Goal: Information Seeking & Learning: Obtain resource

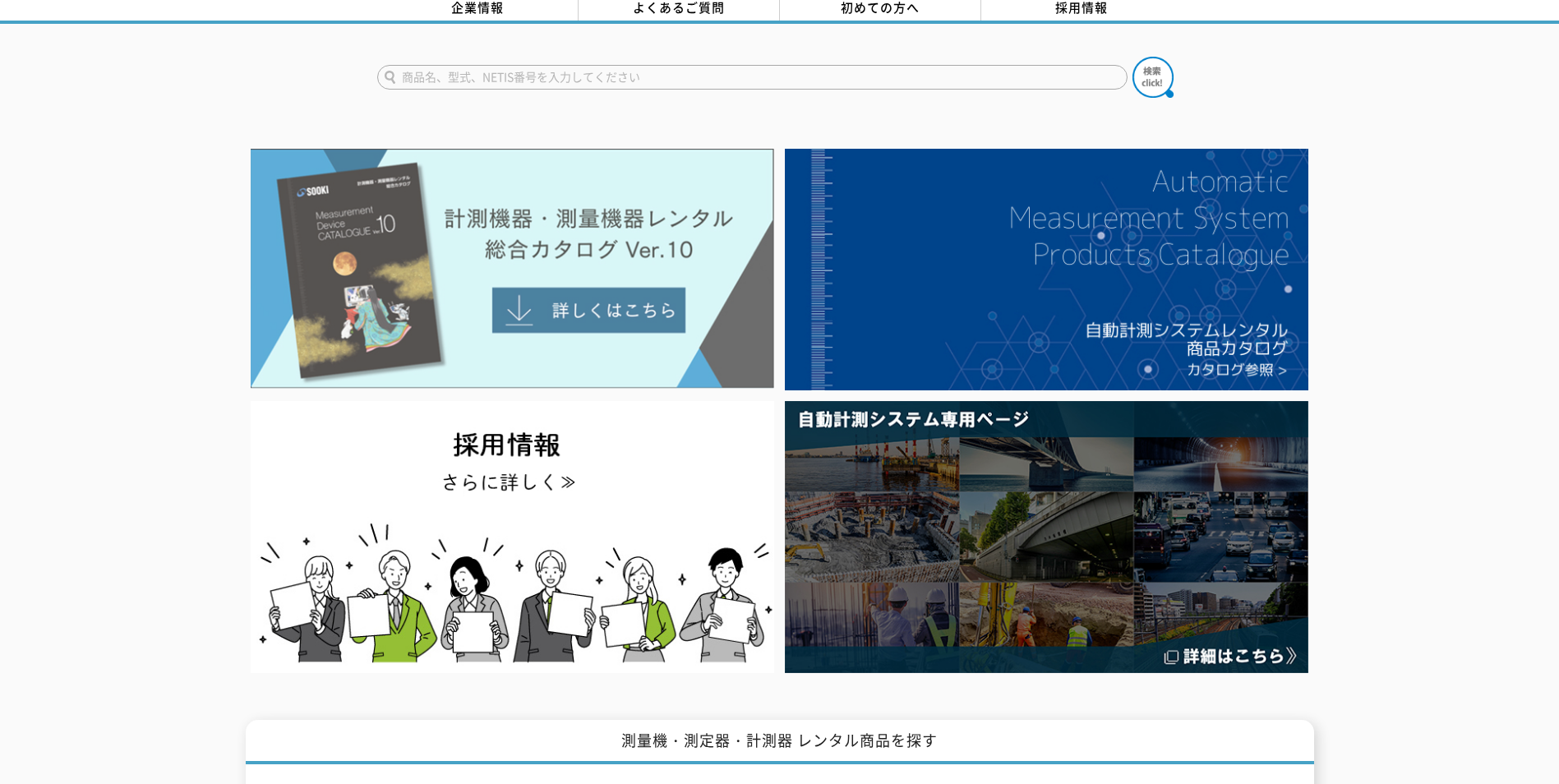
click at [591, 301] on img at bounding box center [512, 269] width 523 height 240
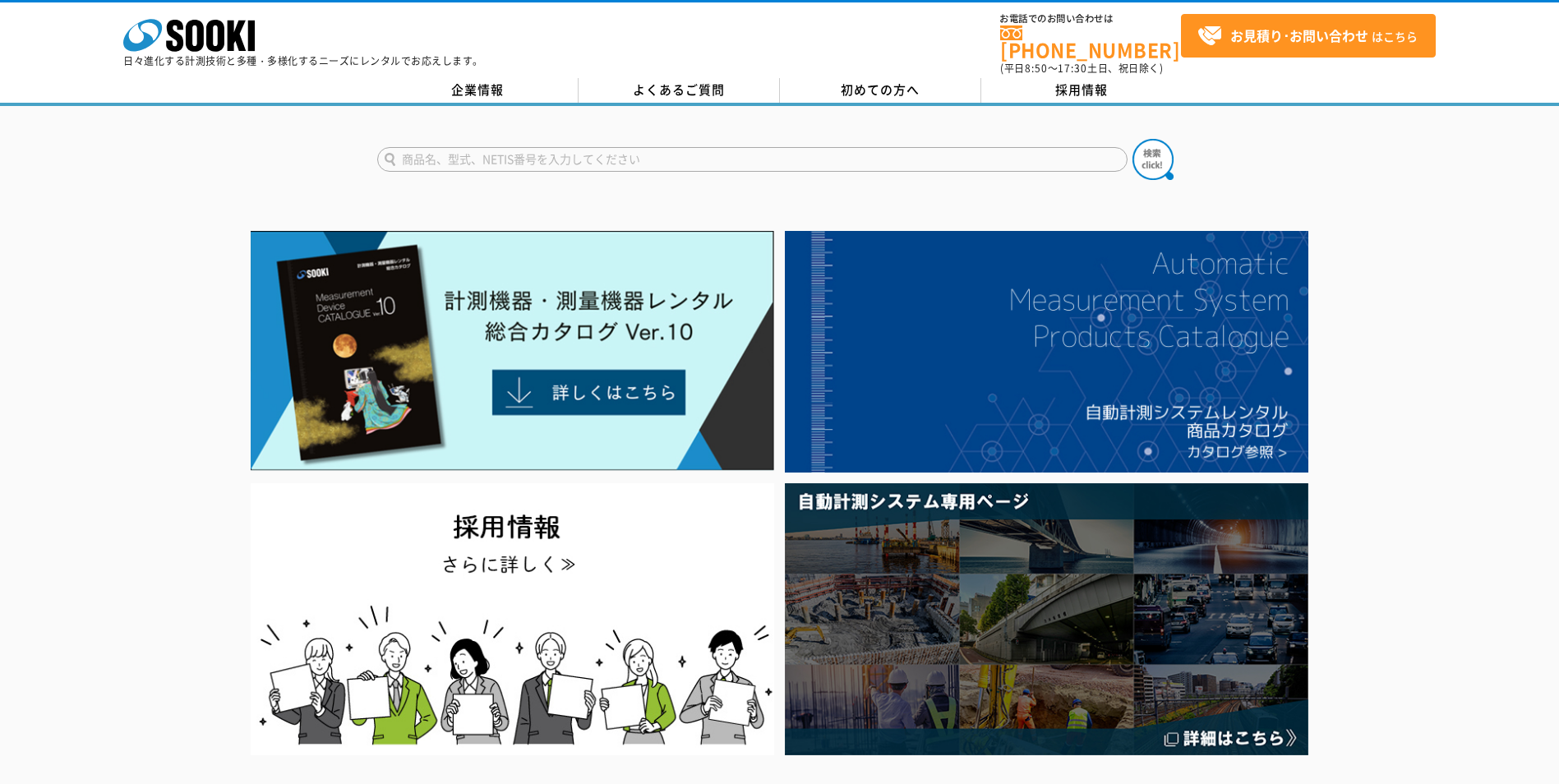
click at [539, 139] on form at bounding box center [780, 162] width 805 height 46
click at [520, 147] on input "text" at bounding box center [752, 159] width 750 height 25
type input "FT3151"
click at [1132, 139] on button at bounding box center [1153, 159] width 41 height 41
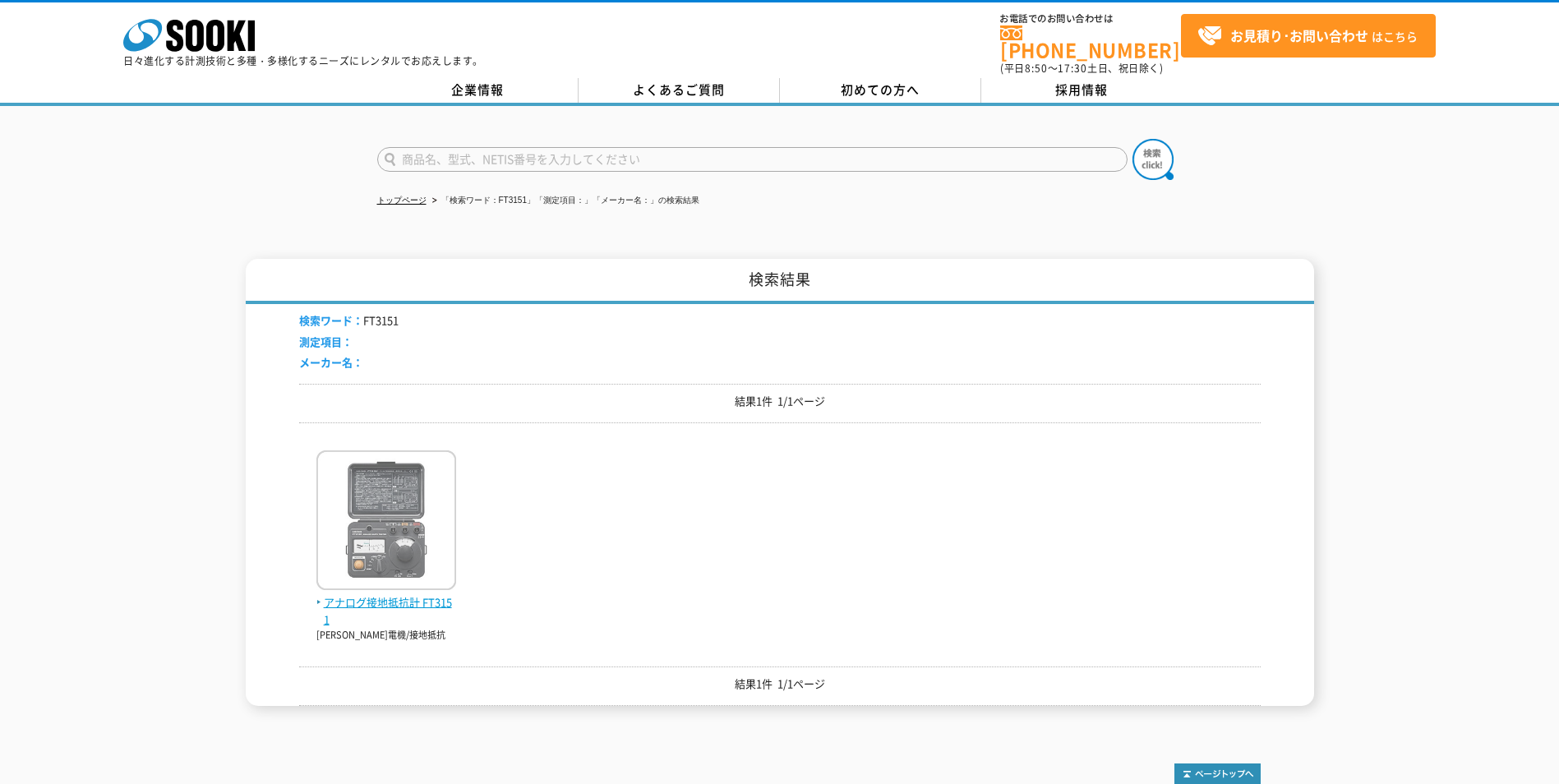
click at [396, 549] on img at bounding box center [386, 521] width 140 height 144
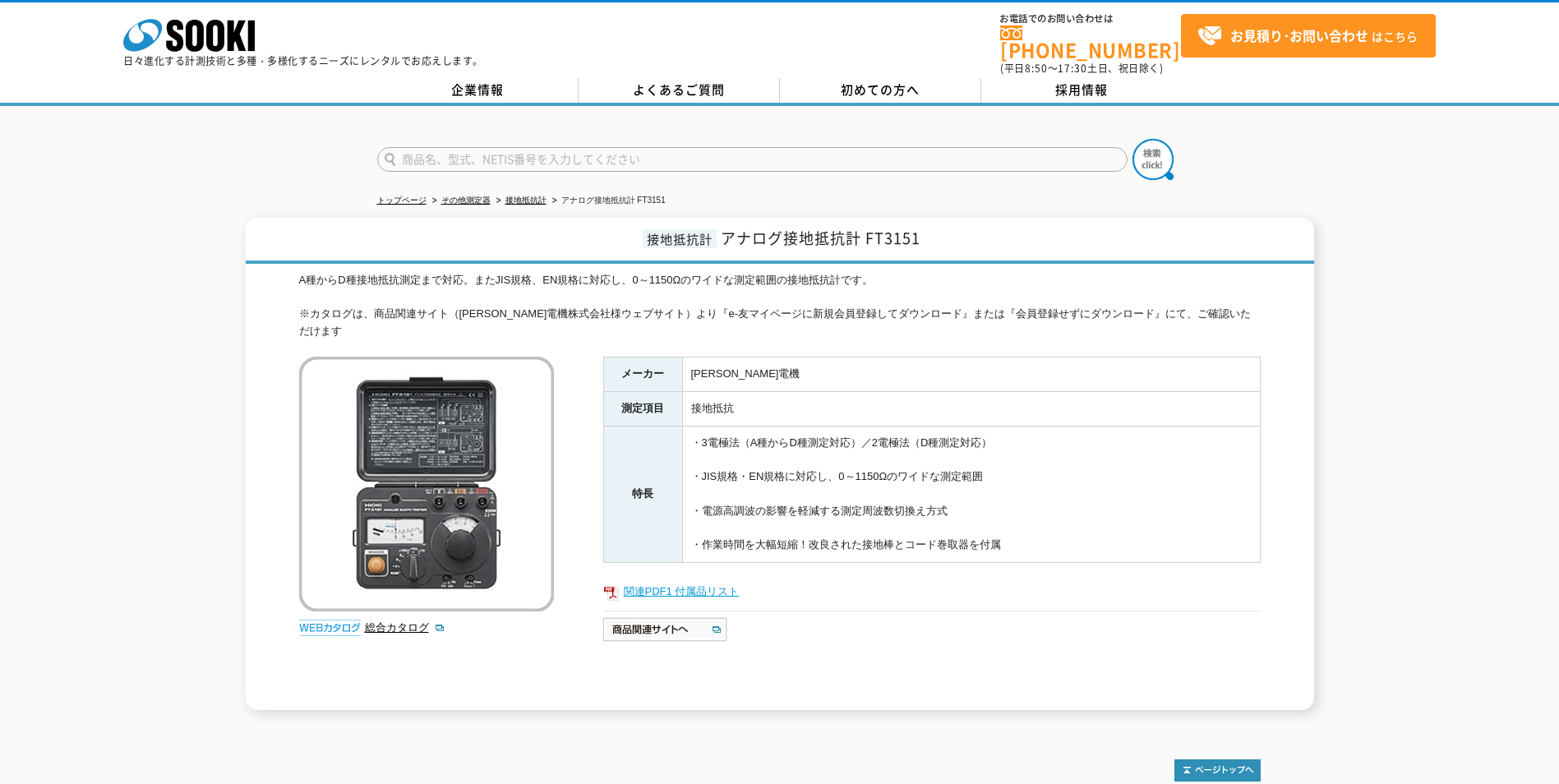
click at [658, 581] on link "関連PDF1 付属品リスト" at bounding box center [932, 591] width 657 height 21
click at [412, 147] on input "text" at bounding box center [752, 159] width 750 height 25
type input "IR4052-50"
click at [1132, 139] on button at bounding box center [1153, 159] width 41 height 41
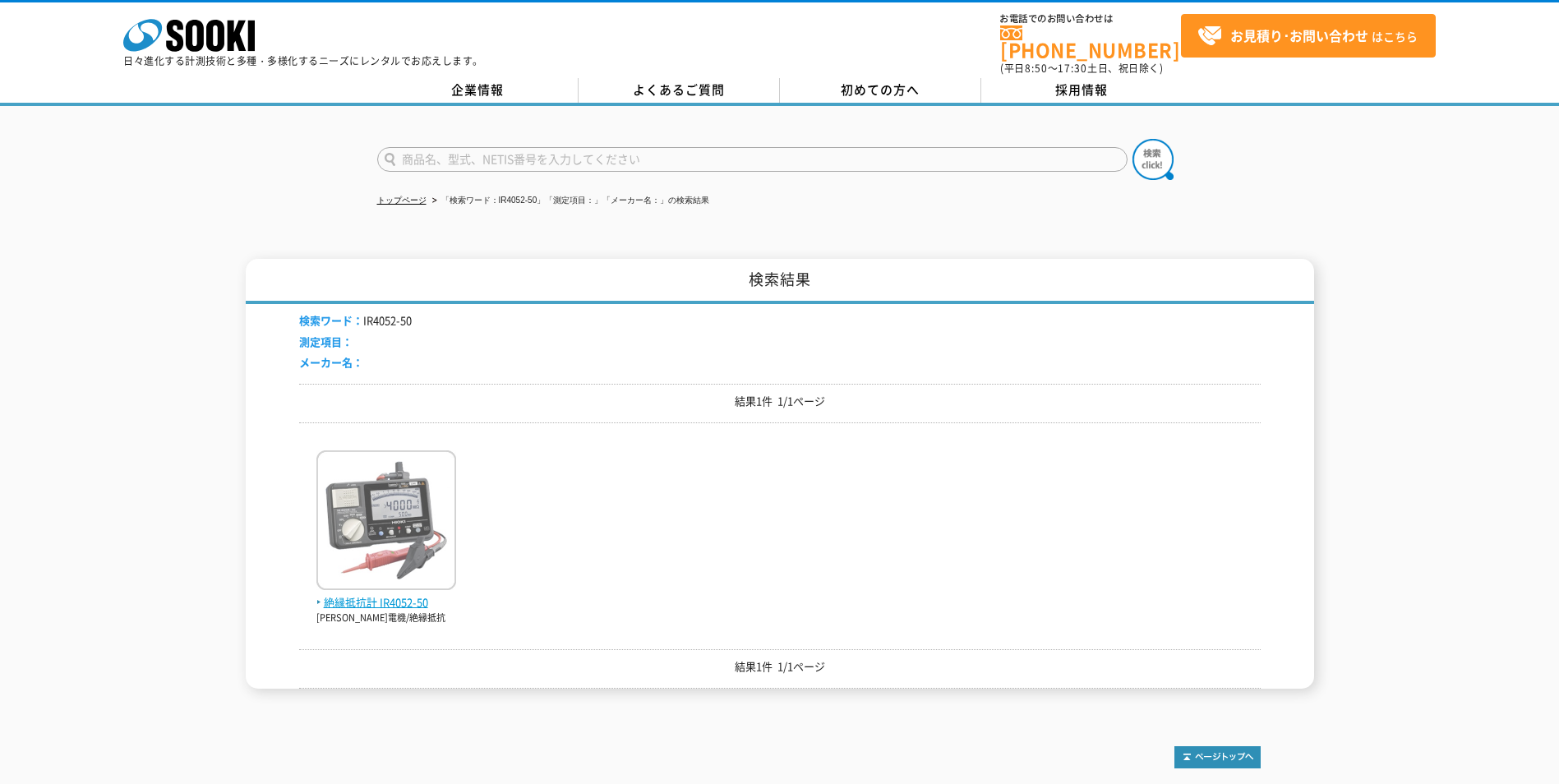
click at [381, 594] on span "絶縁抵抗計 IR4052-50" at bounding box center [386, 603] width 140 height 18
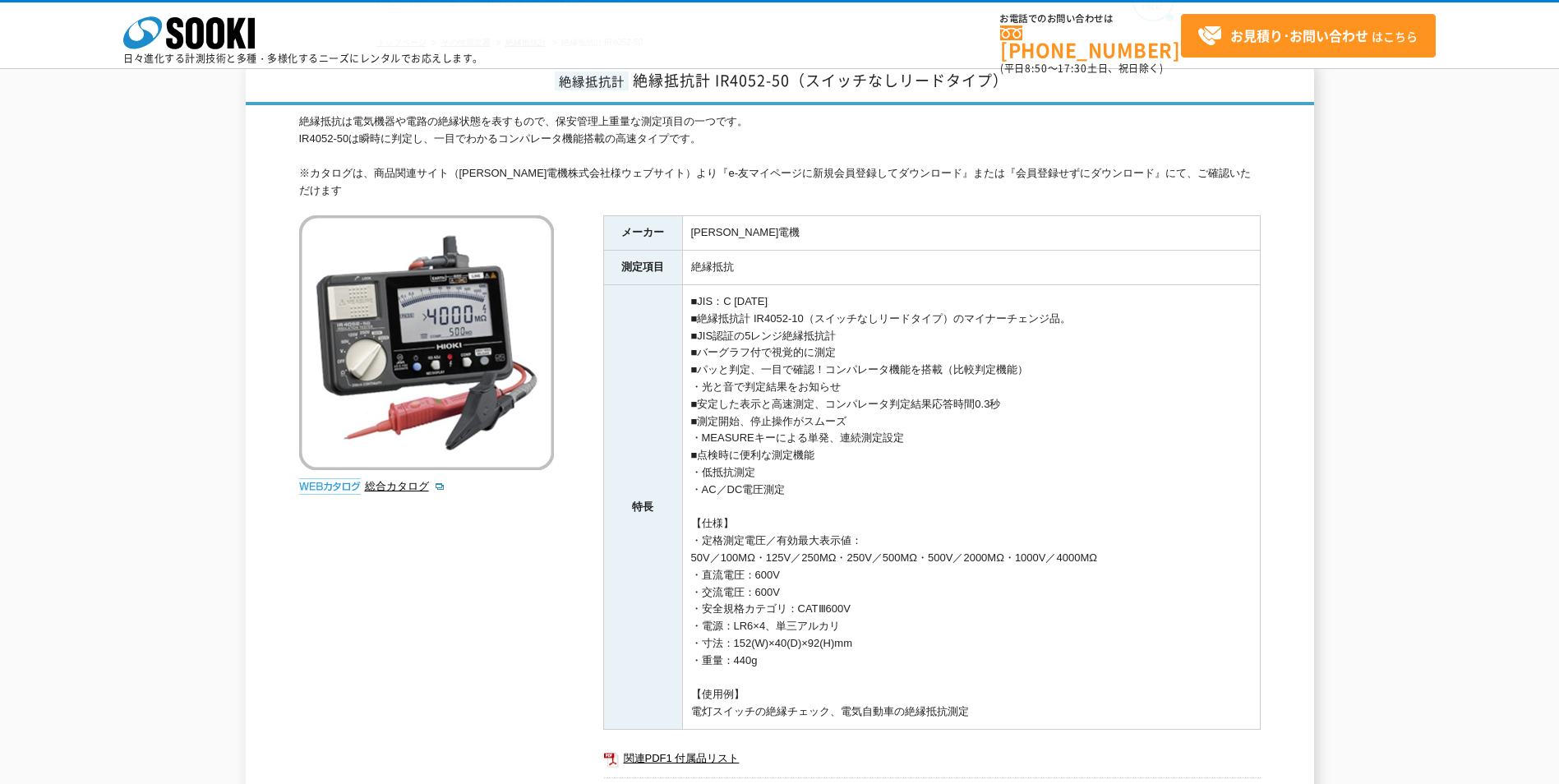
scroll to position [247, 0]
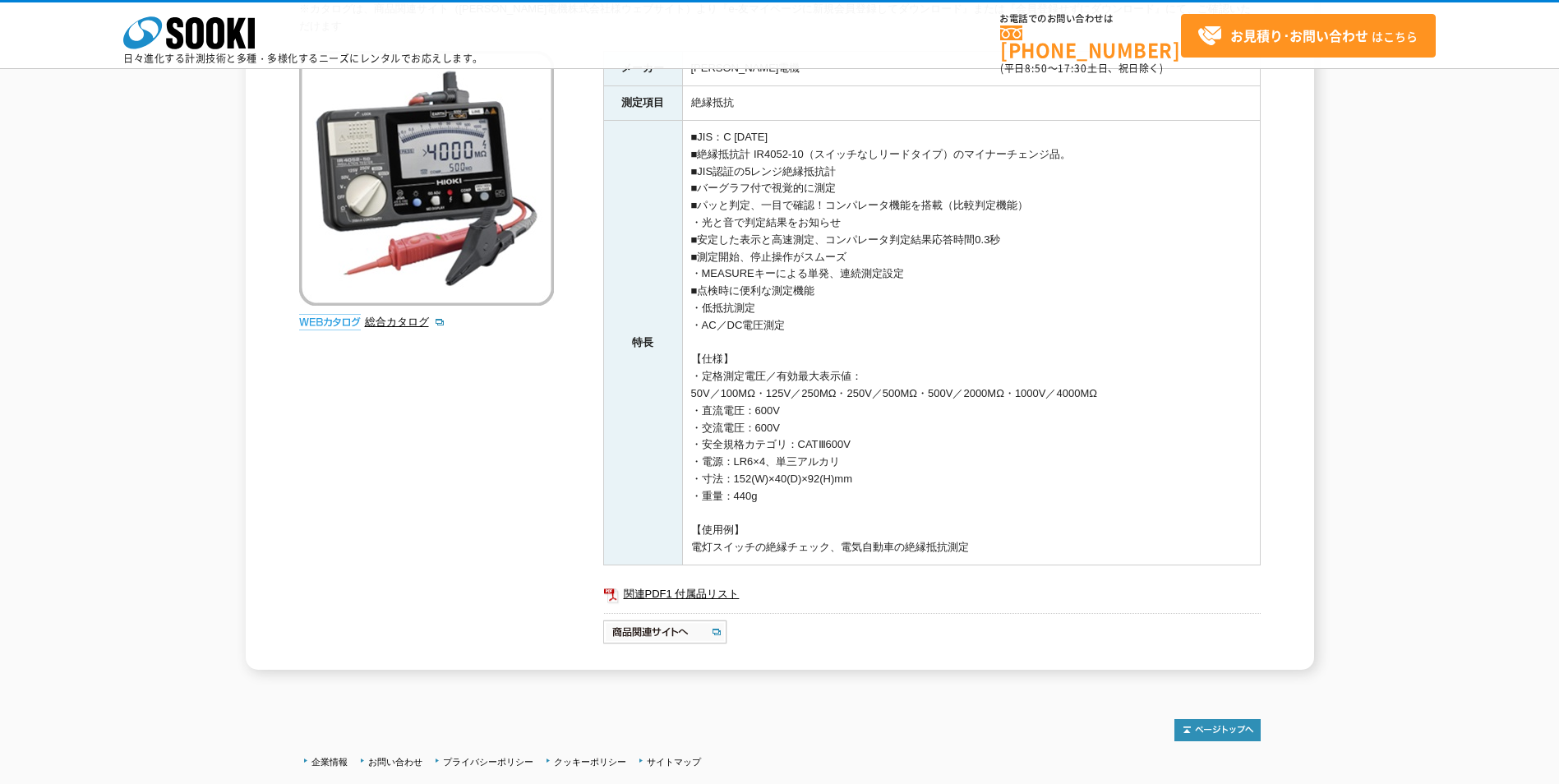
click at [388, 314] on div "総合カタログ" at bounding box center [428, 195] width 259 height 287
click at [387, 315] on link "総合カタログ" at bounding box center [405, 322] width 80 height 12
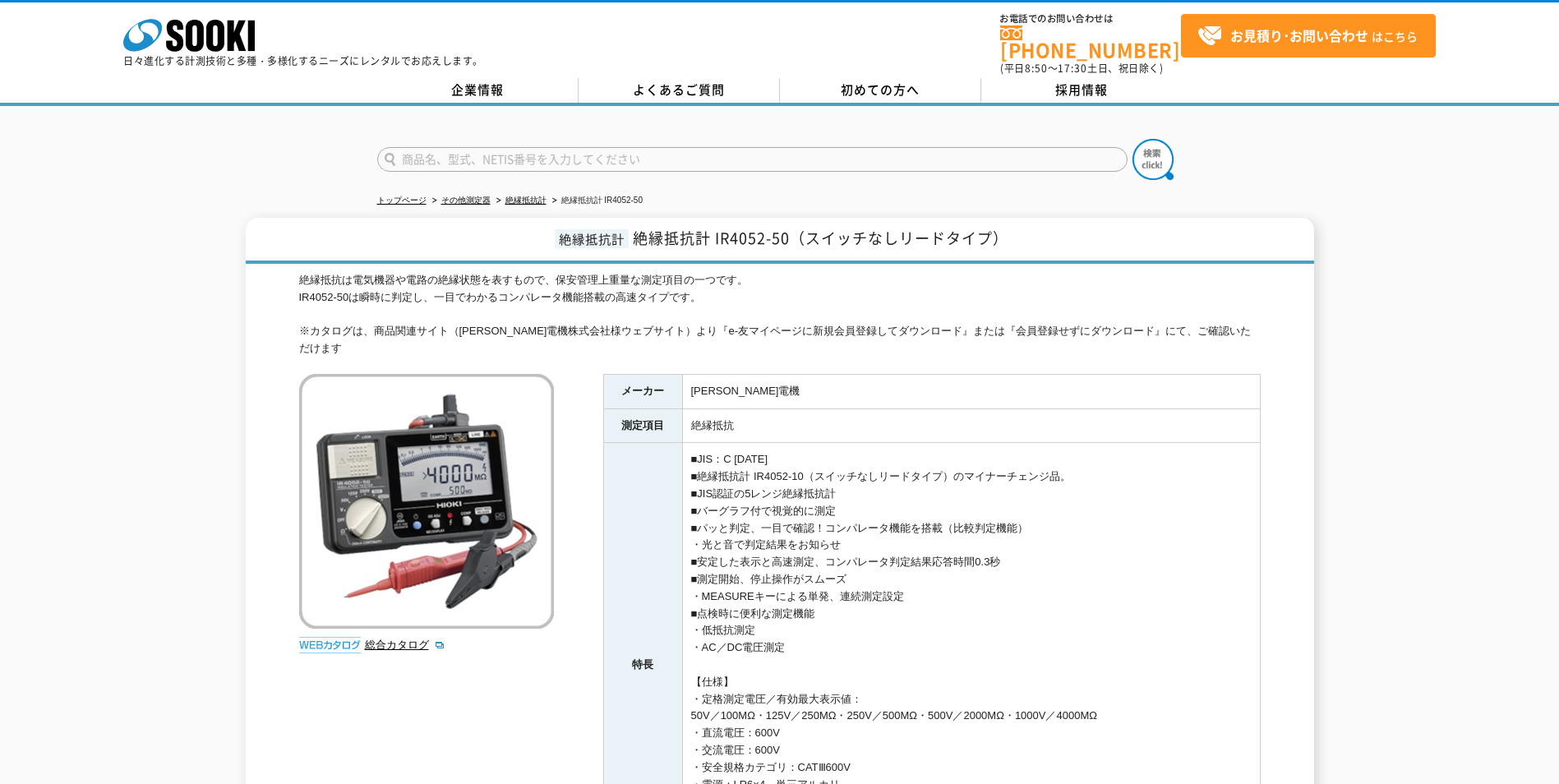
scroll to position [165, 0]
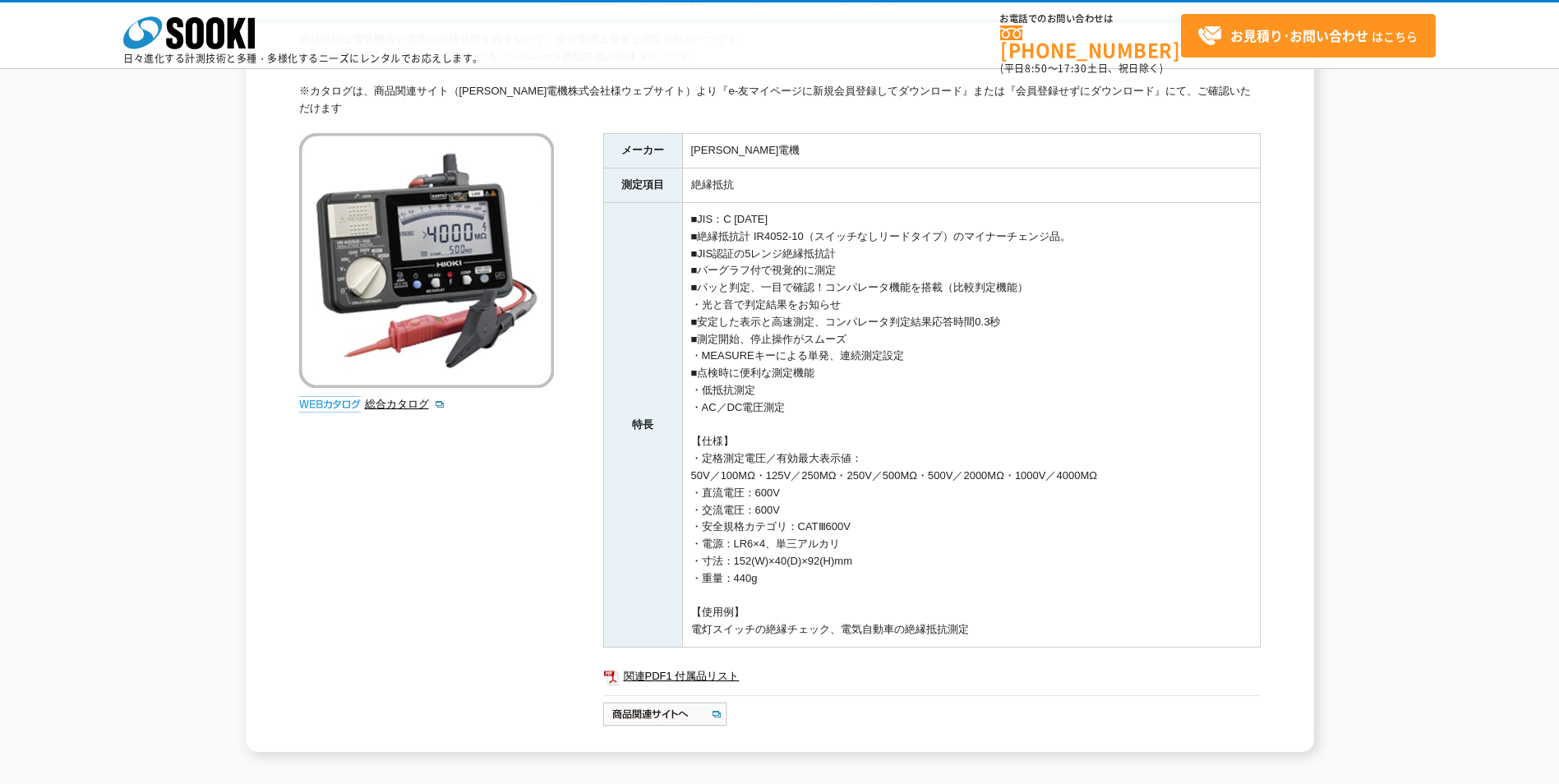
click at [1311, 695] on div "絶縁抵抗計 絶縁抵抗計 IR4052-50（スイッチなしリードタイプ） 絶縁抵抗は電気機器や電路の絶縁状態を表すもので、保安管理上重量な測定項目の一つです。 …" at bounding box center [780, 365] width 1068 height 773
